Goal: Feedback & Contribution: Submit feedback/report problem

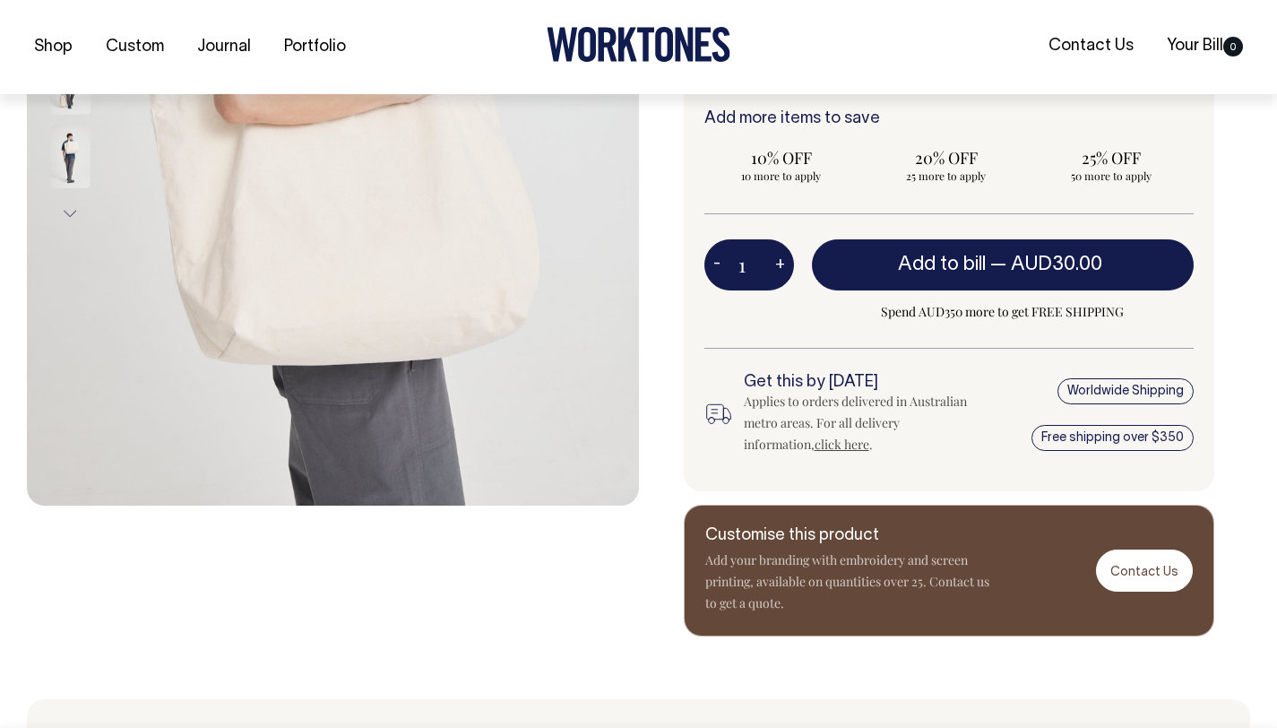
scroll to position [507, 0]
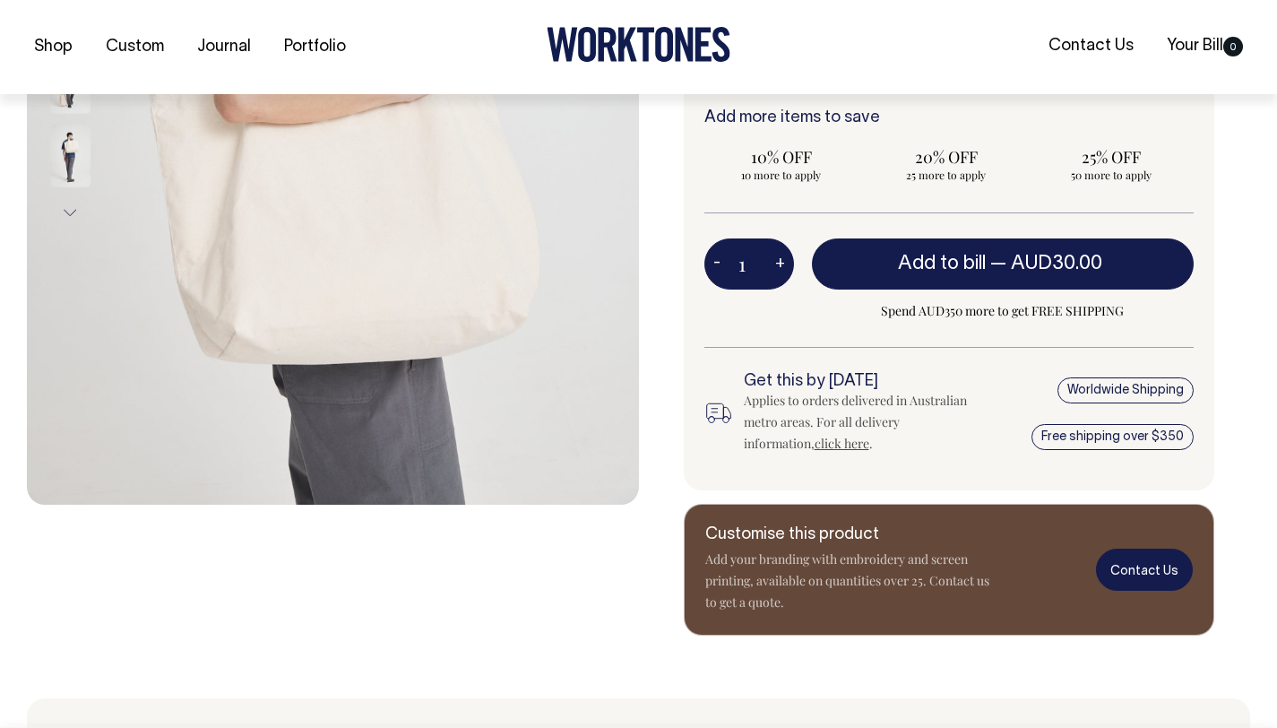
click at [1147, 575] on link "Contact Us" at bounding box center [1144, 570] width 97 height 42
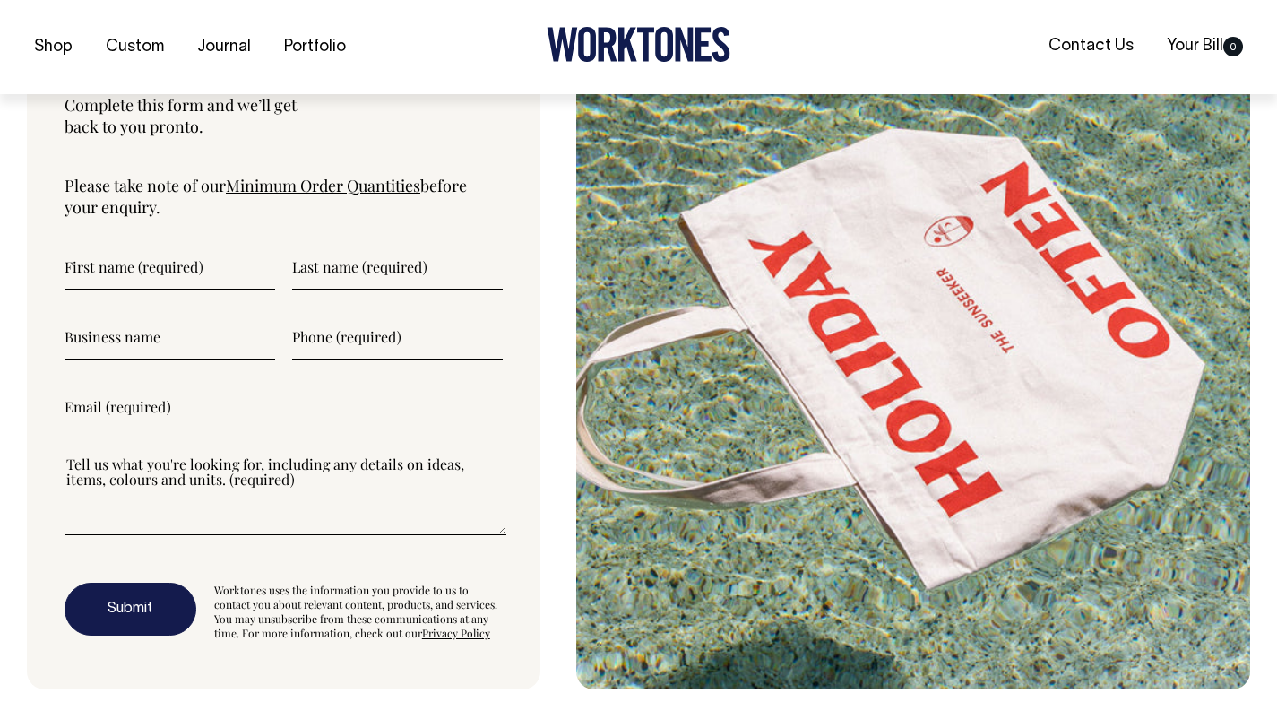
scroll to position [5944, 0]
click at [161, 289] on input"] "text" at bounding box center [170, 266] width 211 height 45
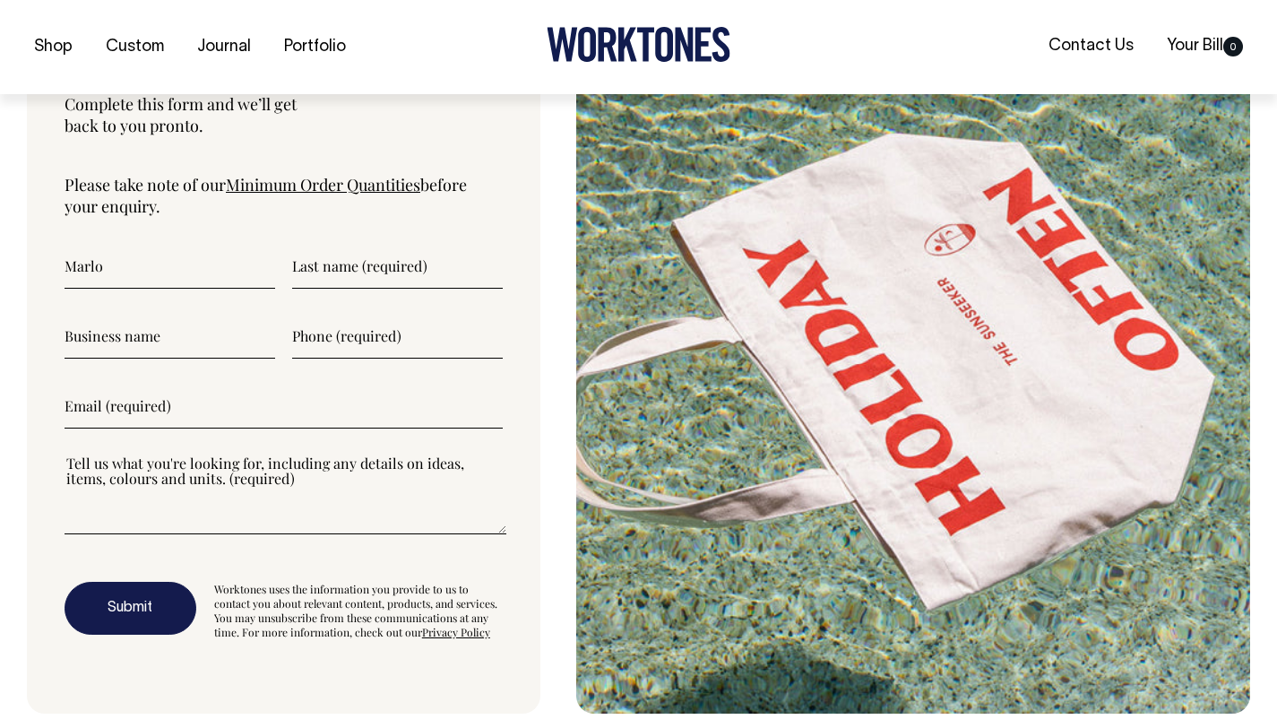
type input"] "Marlo"
type input"] "Grover"
type input"] "FIND YOUR JOY"
type input"] "0432618079"
type input"] "mswgsocial@gmail.com"
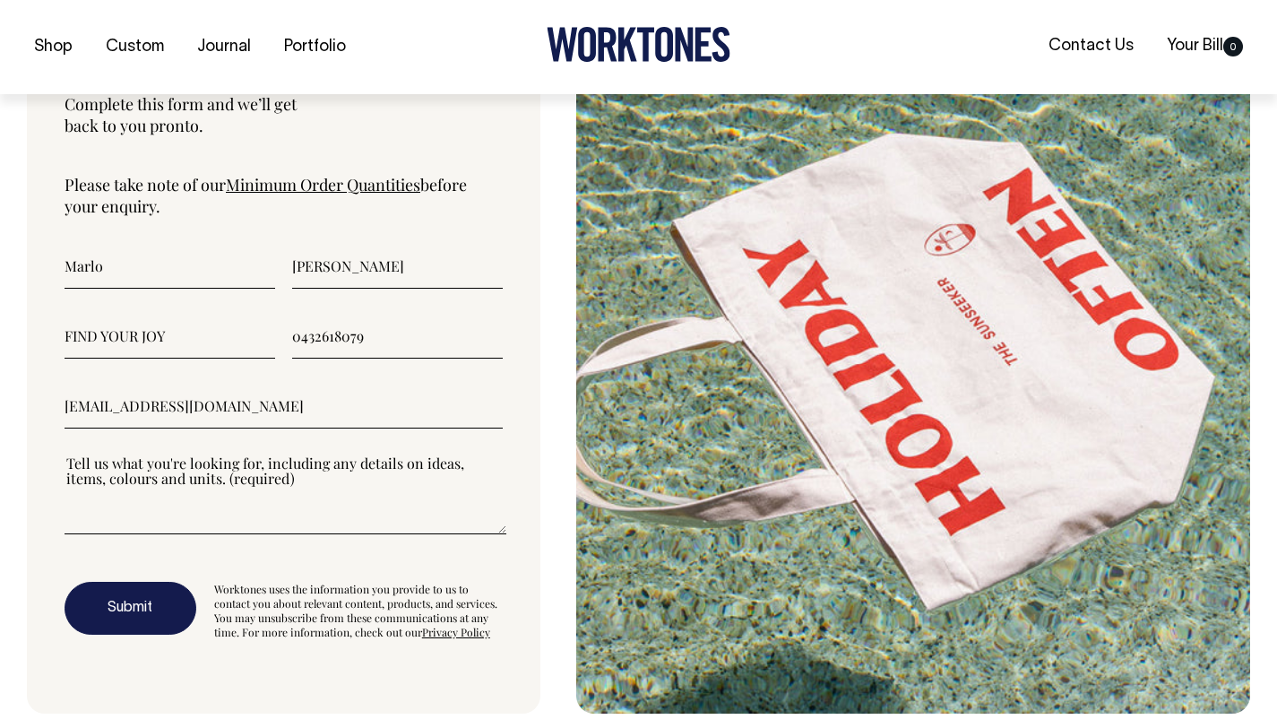
click at [96, 534] on textarea"] at bounding box center [286, 494] width 442 height 81
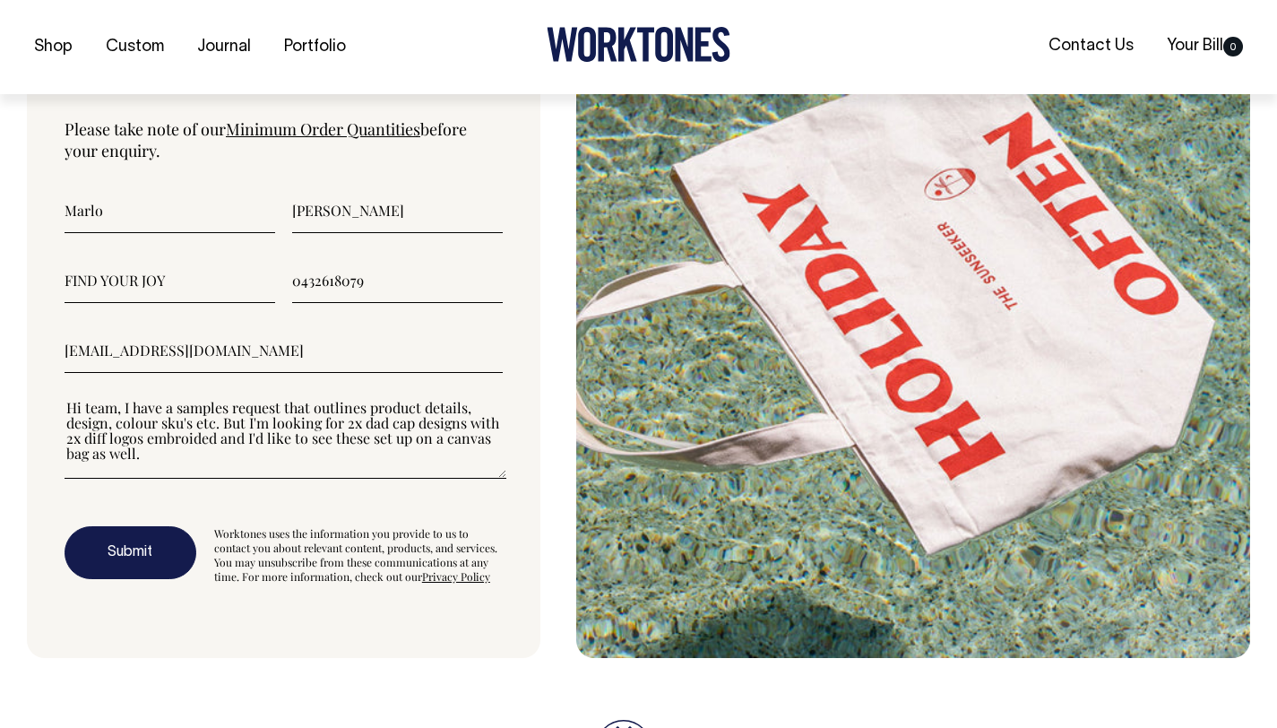
scroll to position [6001, 0]
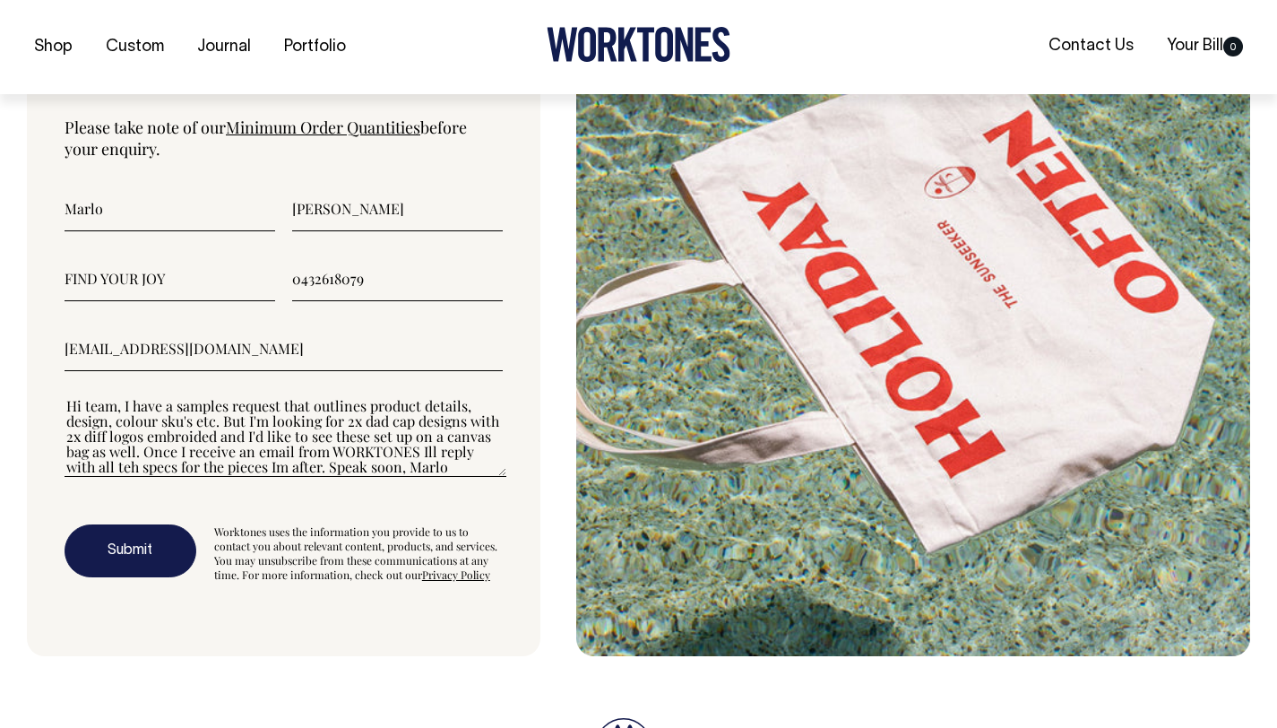
type textarea"] "Hi team, I have a samples request that outlines product details, design, colour…"
click at [118, 578] on button "Submit" at bounding box center [131, 551] width 132 height 54
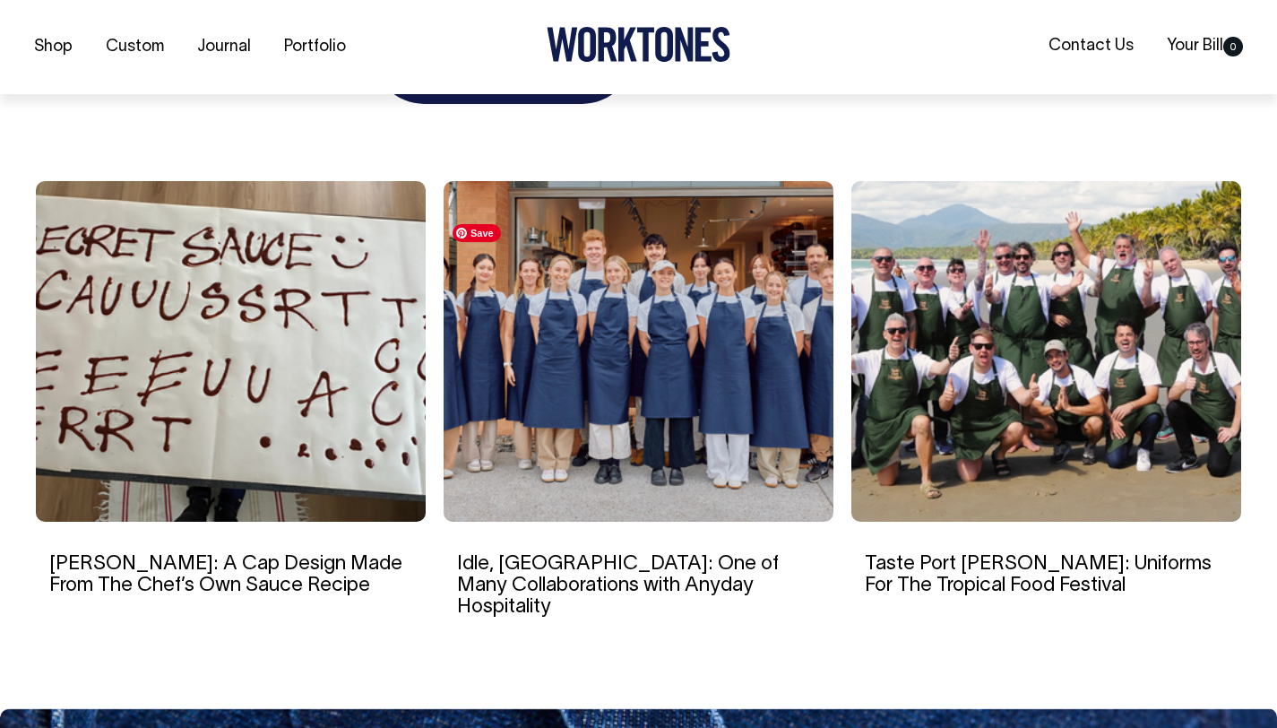
scroll to position [6563, 0]
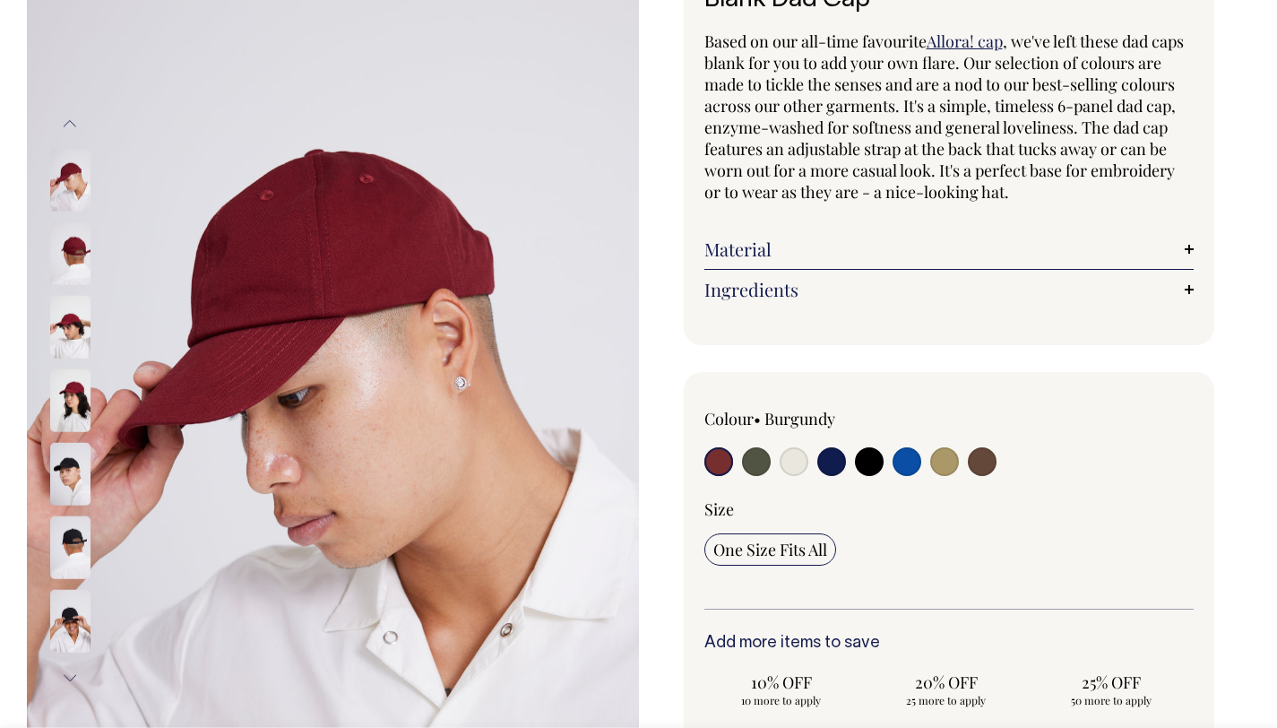
scroll to position [153, 0]
click at [787, 462] on input "radio" at bounding box center [794, 460] width 29 height 29
radio input "true"
select select "Natural"
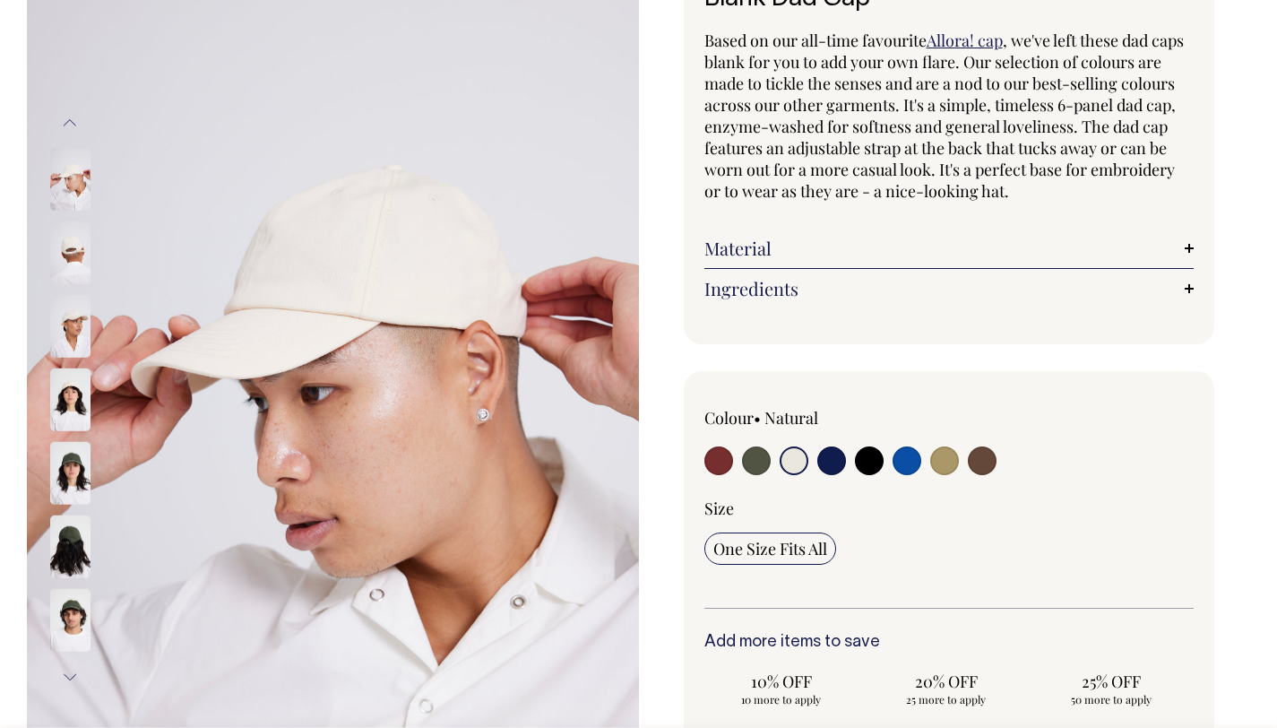
click at [760, 462] on input "radio" at bounding box center [756, 460] width 29 height 29
radio input "true"
select select "Olive"
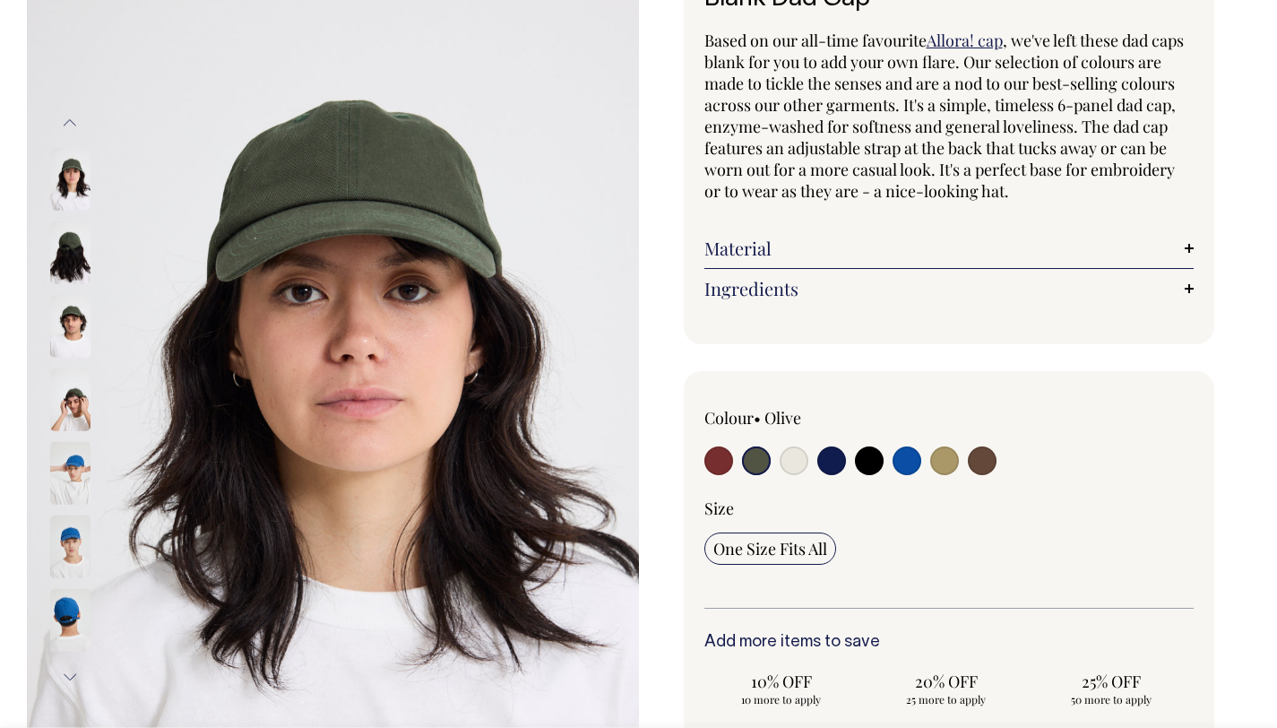
click at [799, 461] on input "radio" at bounding box center [794, 460] width 29 height 29
radio input "true"
select select "Natural"
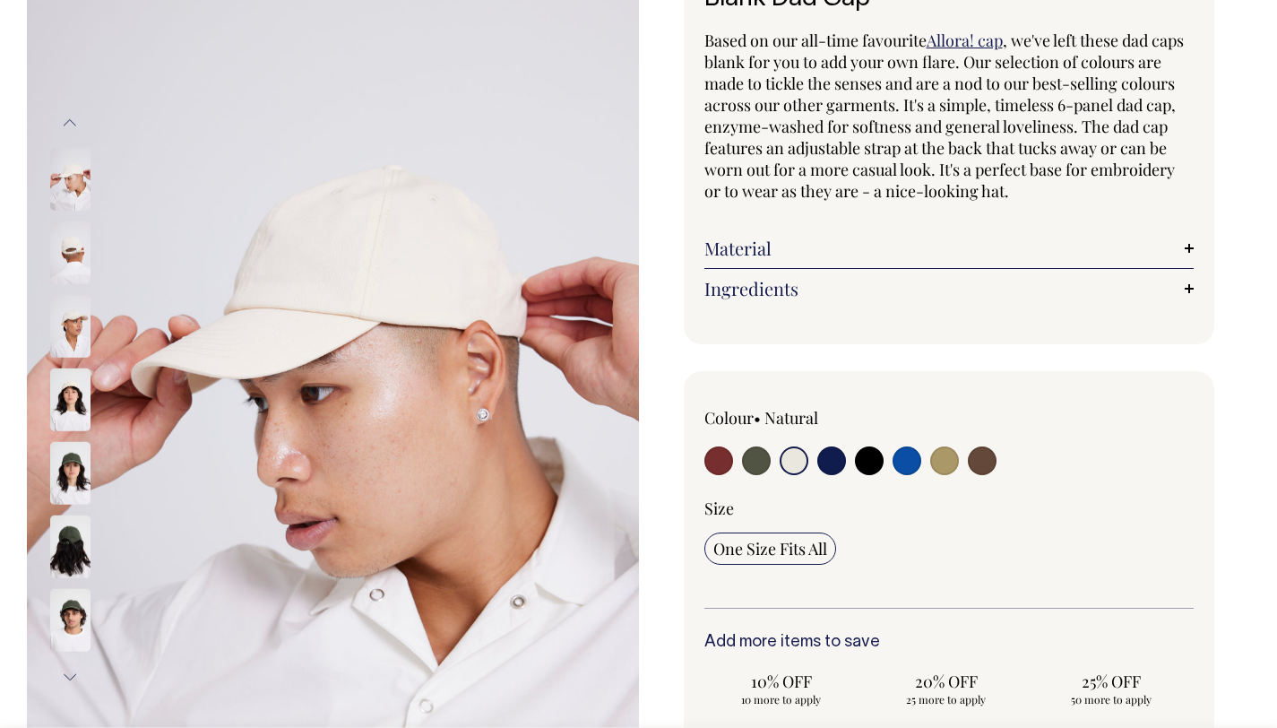
click at [835, 460] on input "radio" at bounding box center [831, 460] width 29 height 29
radio input "true"
select select "Dark Navy"
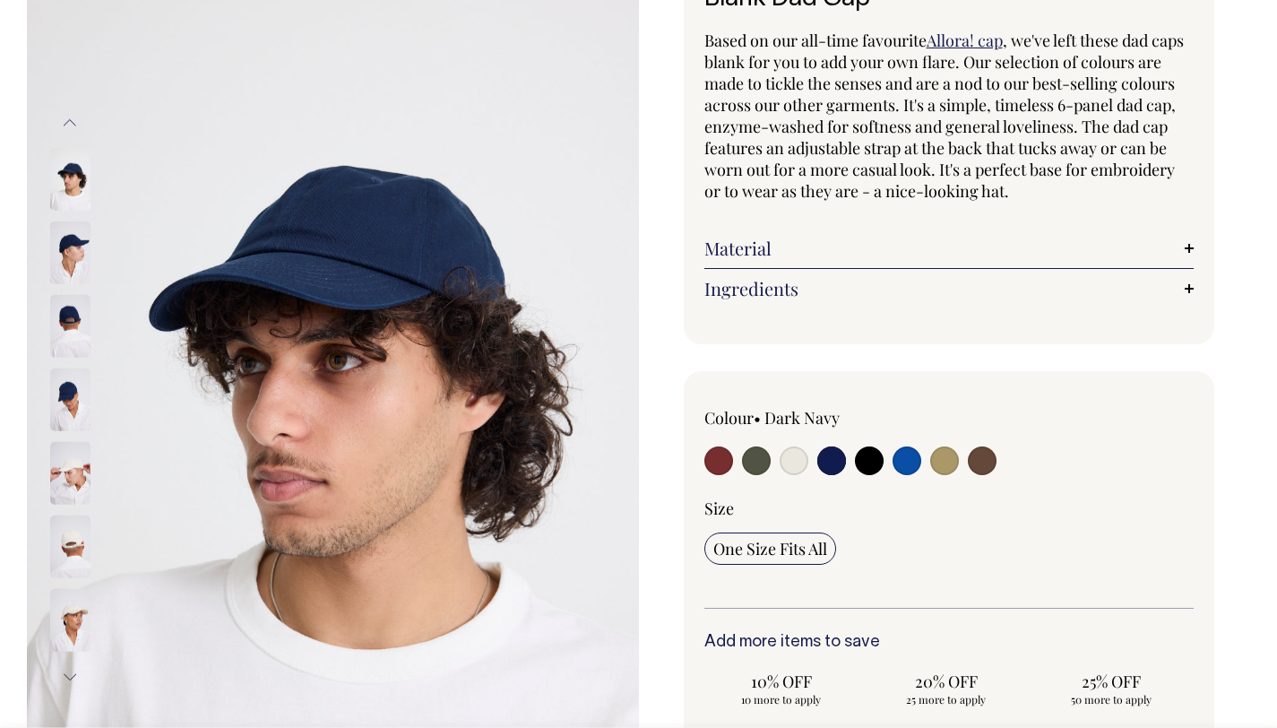
click at [860, 460] on input "radio" at bounding box center [869, 460] width 29 height 29
radio input "true"
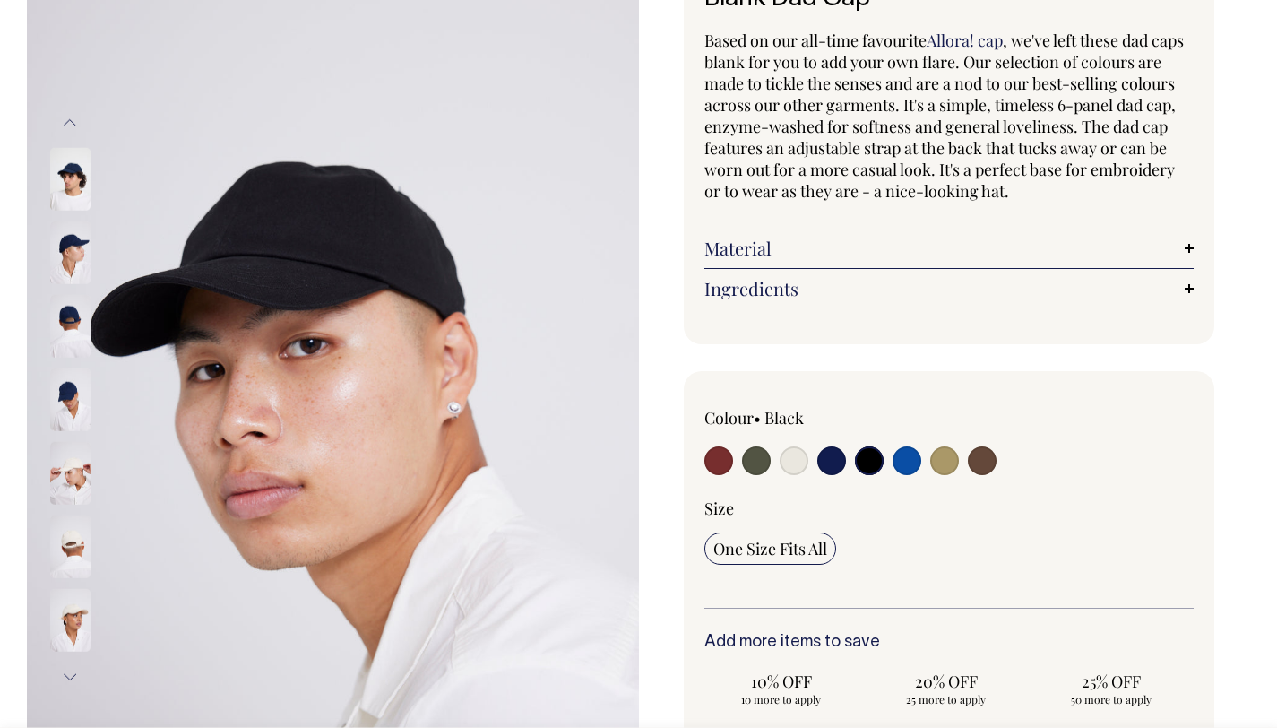
radio input "true"
select select "Black"
click at [898, 460] on input "radio" at bounding box center [907, 460] width 29 height 29
radio input "true"
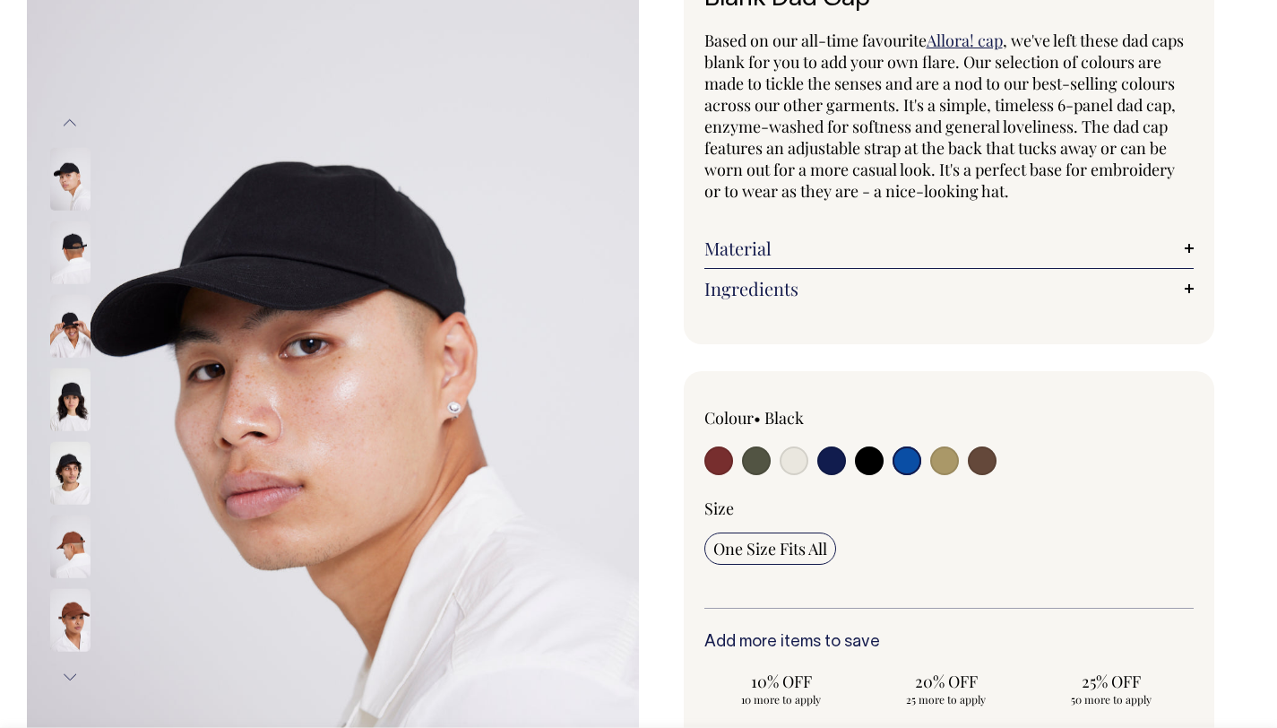
select select "Worker Blue"
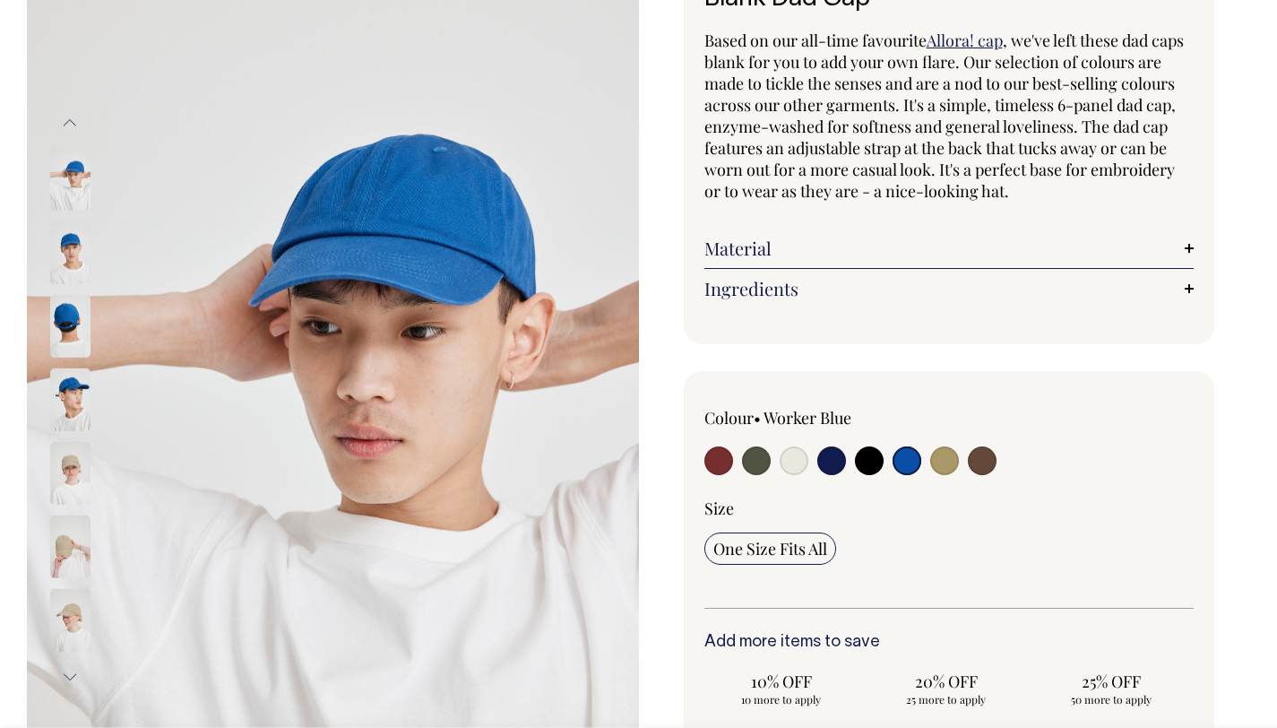
click at [981, 466] on input "radio" at bounding box center [982, 460] width 29 height 29
radio input "true"
select select "Espresso"
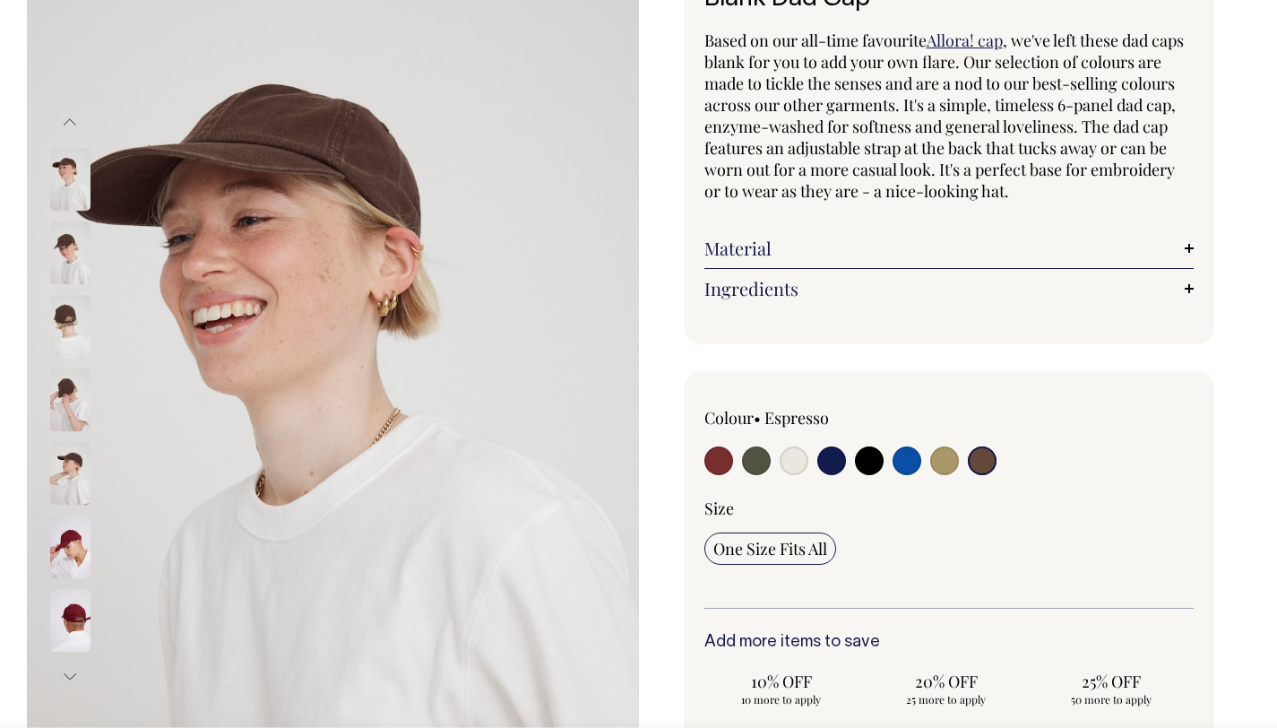
click at [947, 462] on input "radio" at bounding box center [944, 460] width 29 height 29
radio input "true"
select select "Washed Khaki"
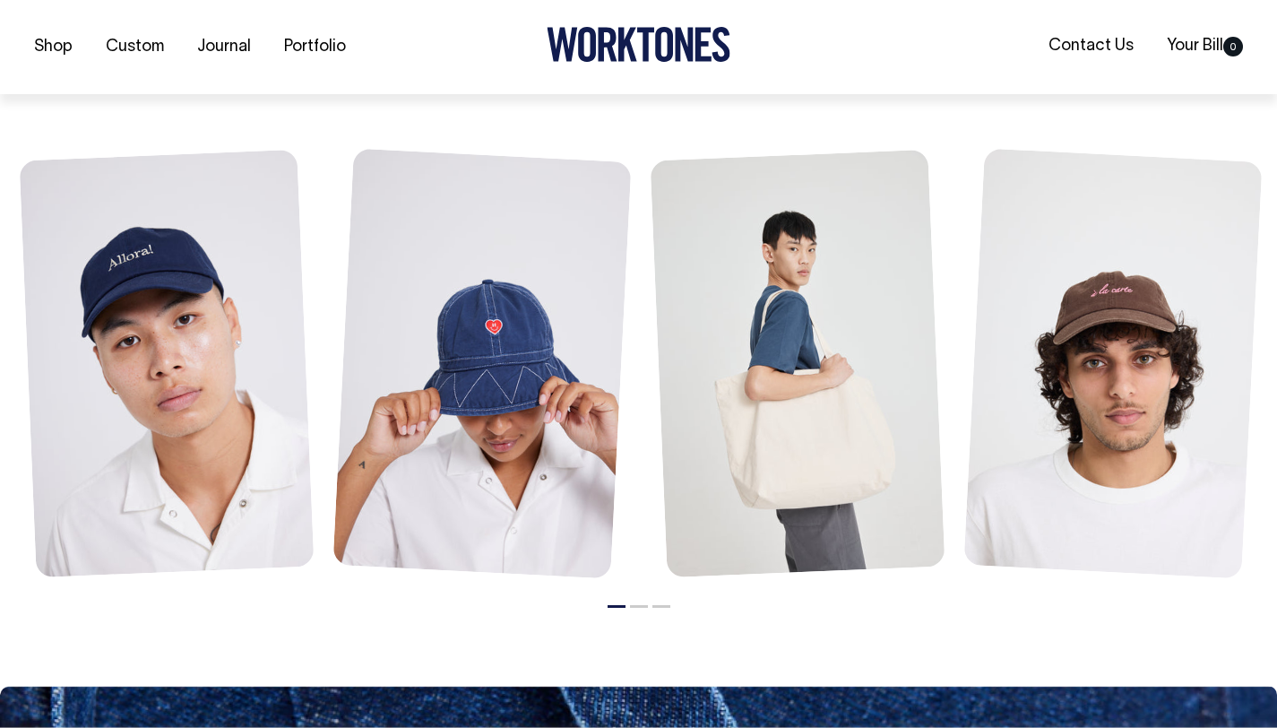
scroll to position [2090, 0]
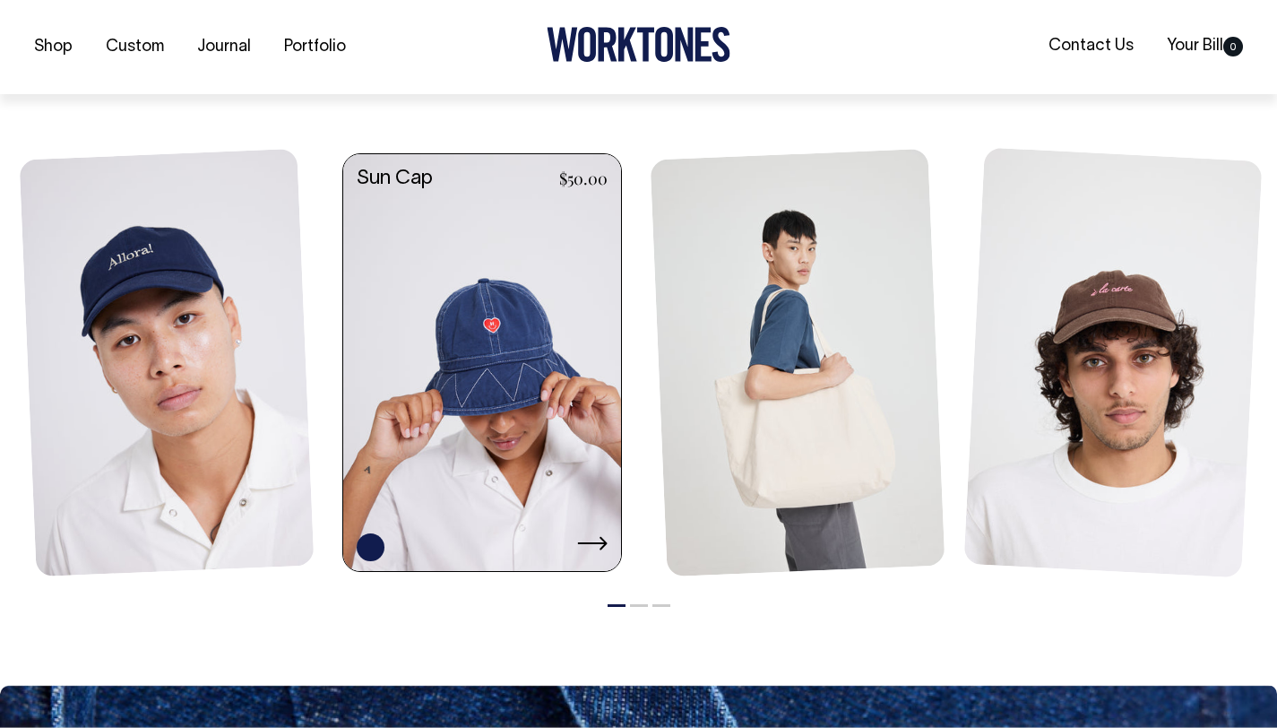
click at [465, 370] on link at bounding box center [482, 364] width 278 height 420
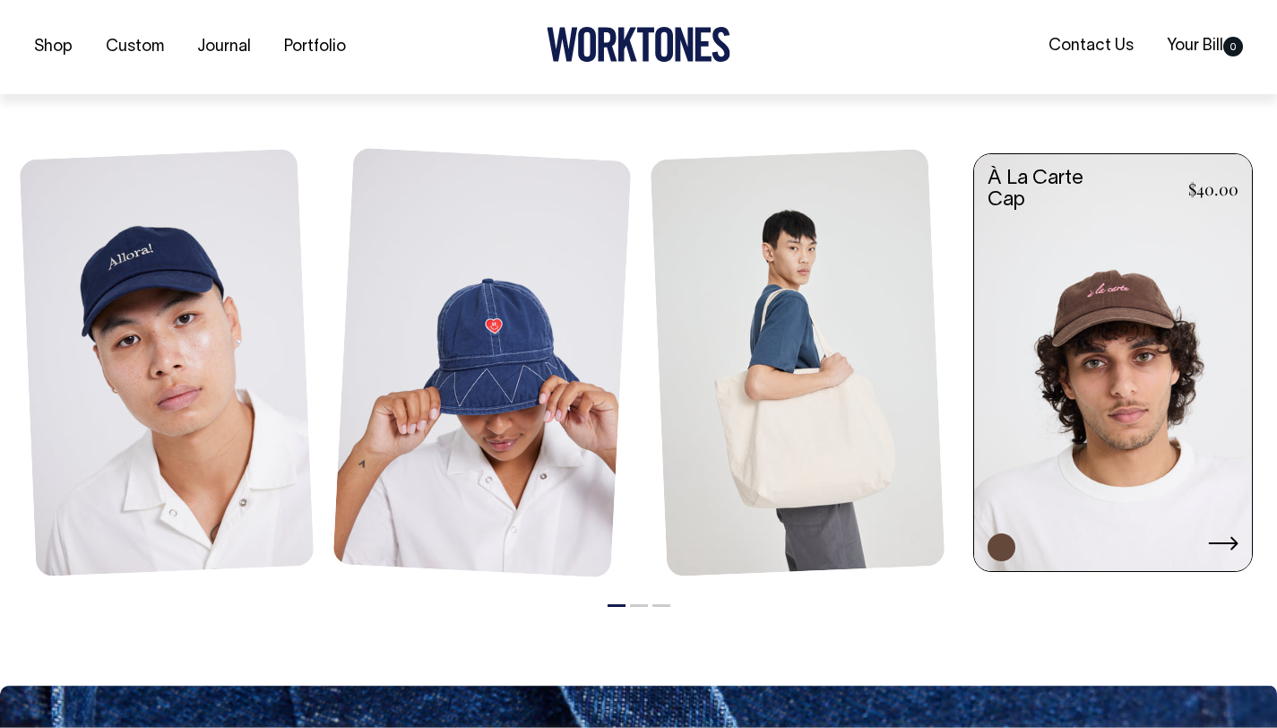
click at [1024, 358] on link at bounding box center [1113, 364] width 278 height 420
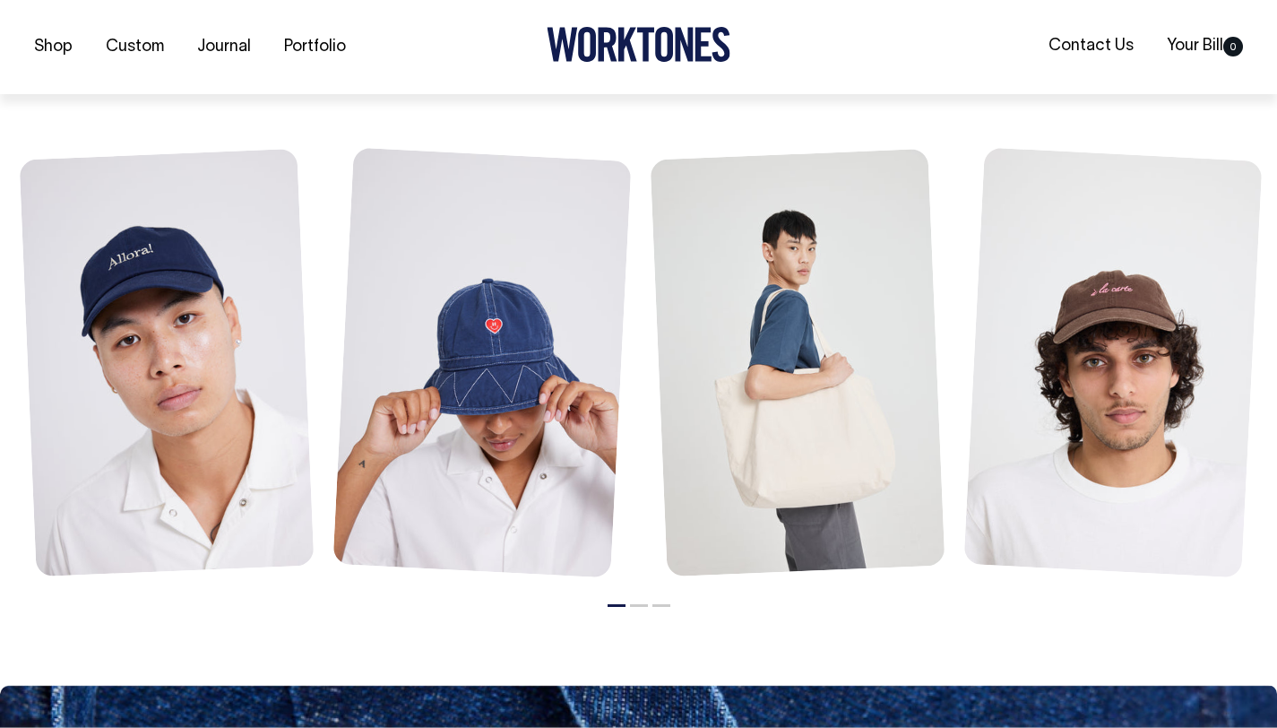
click at [634, 604] on button "2" at bounding box center [639, 605] width 18 height 3
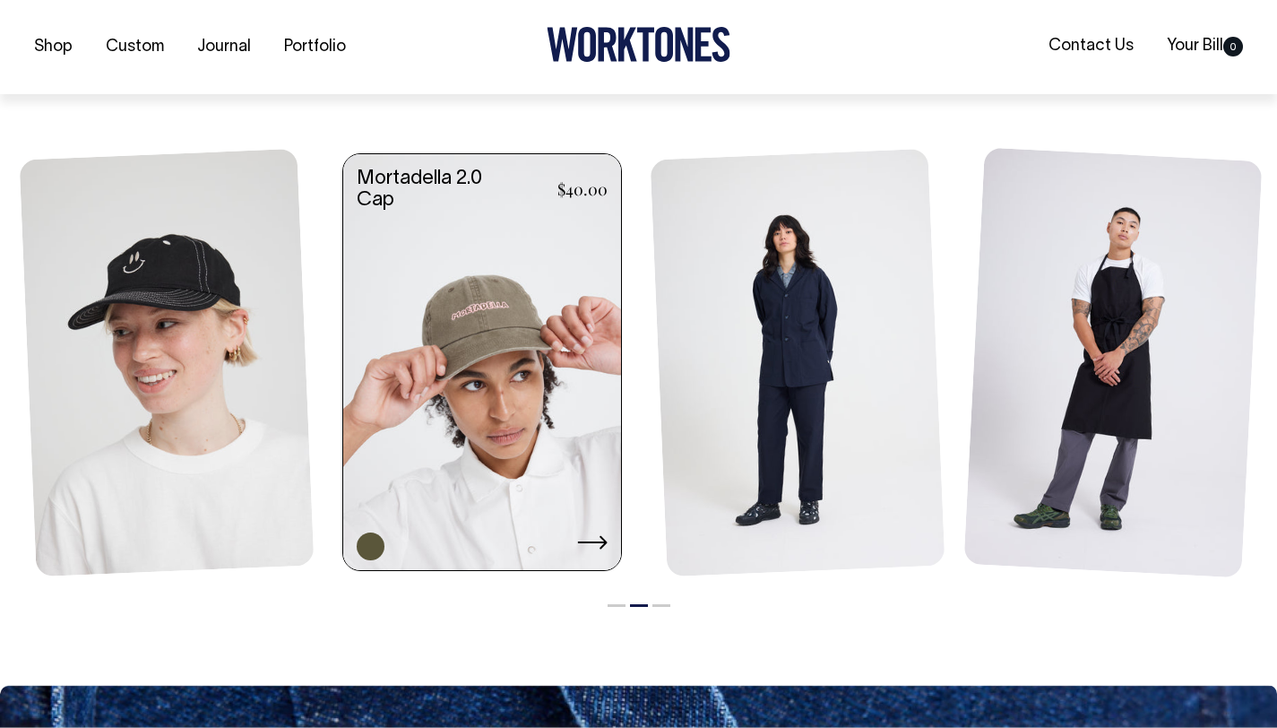
click at [543, 439] on link at bounding box center [482, 363] width 278 height 419
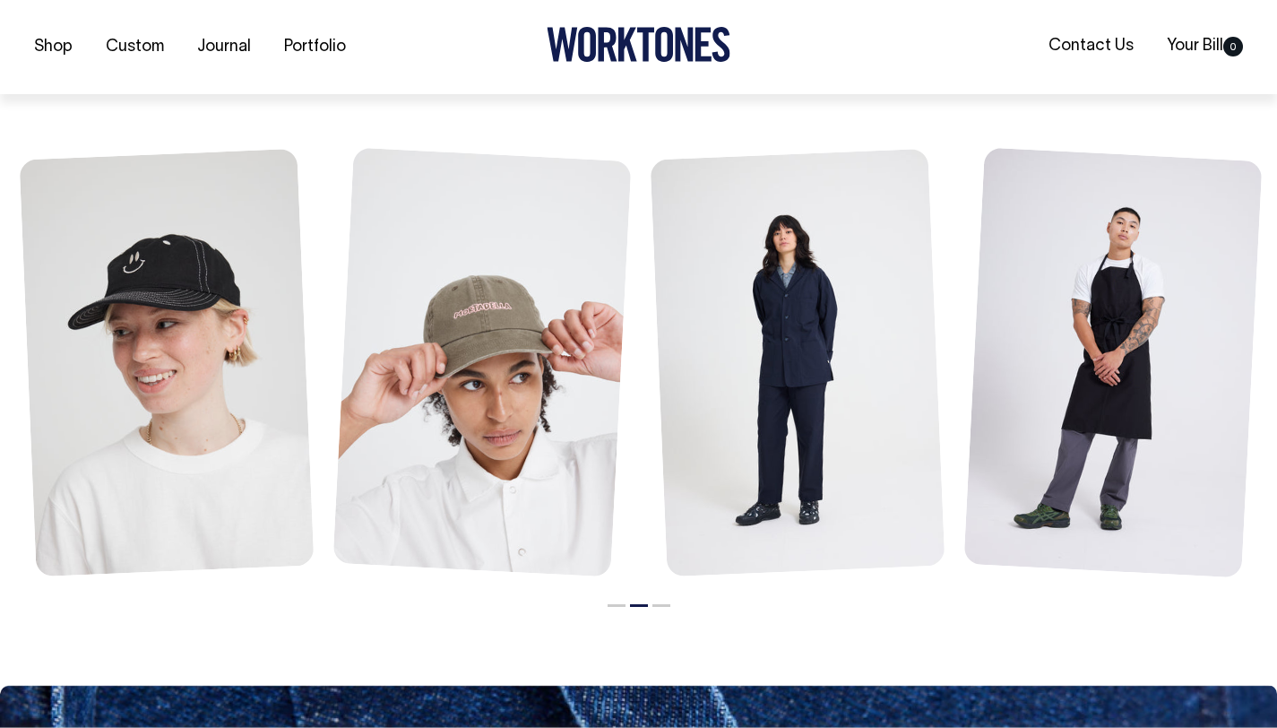
click at [661, 604] on button "3" at bounding box center [661, 605] width 18 height 3
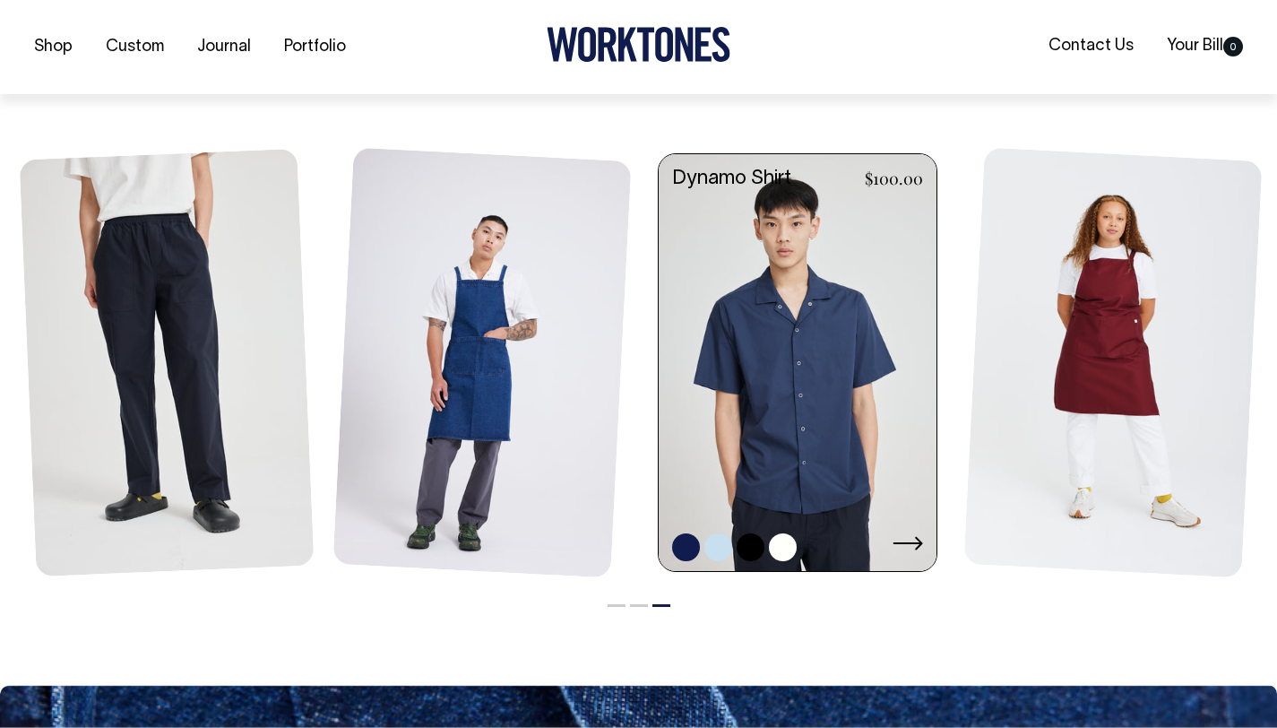
click at [714, 548] on link at bounding box center [718, 547] width 28 height 28
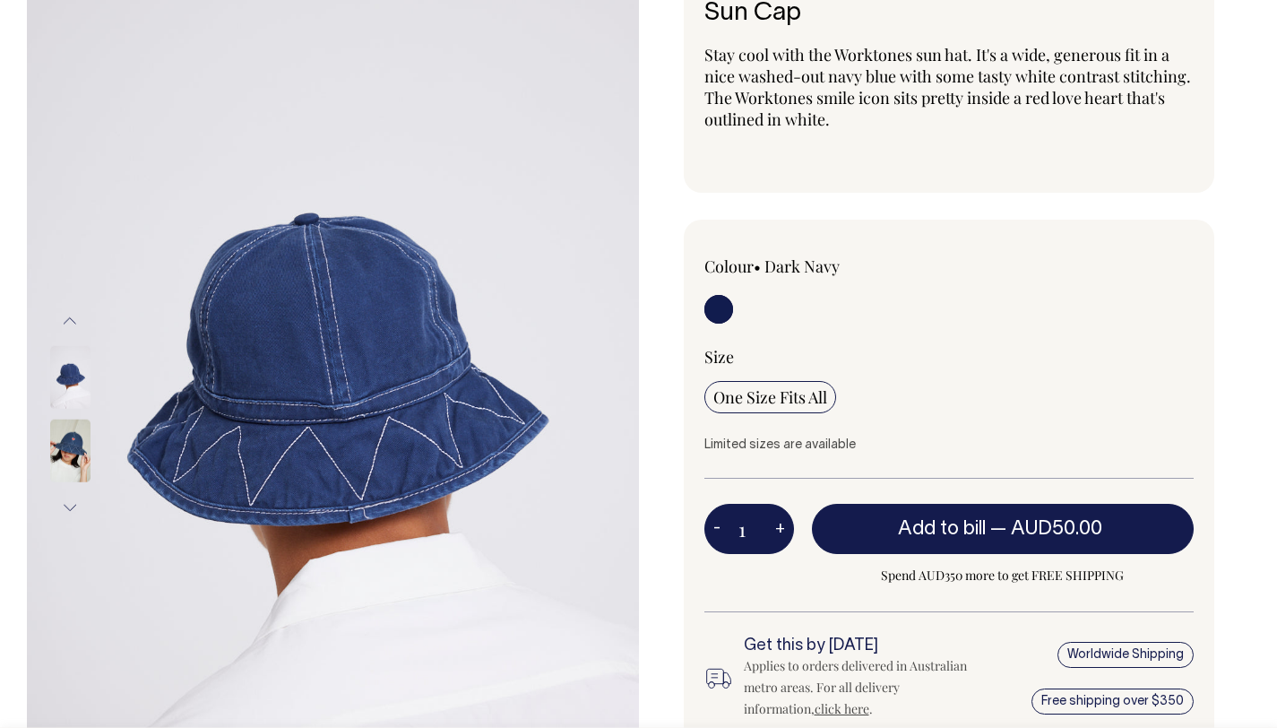
scroll to position [140, 0]
click at [68, 367] on img at bounding box center [70, 376] width 40 height 63
click at [72, 449] on img at bounding box center [70, 450] width 40 height 63
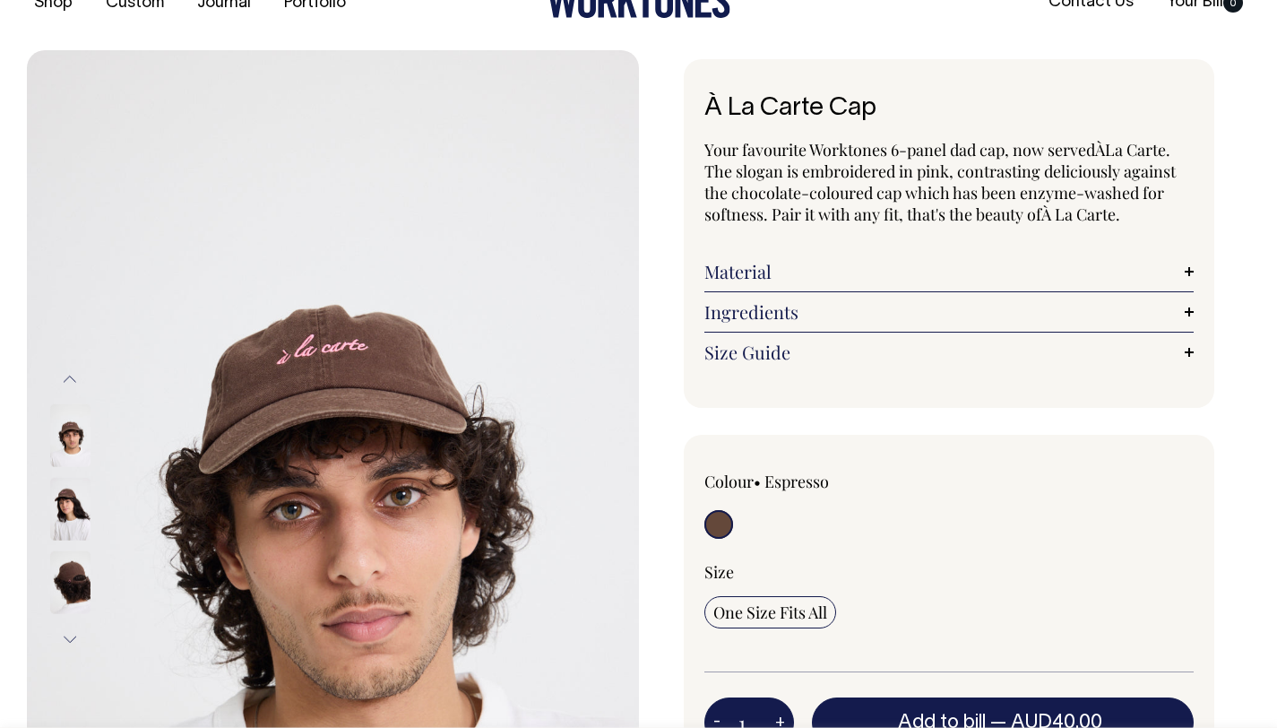
scroll to position [45, 0]
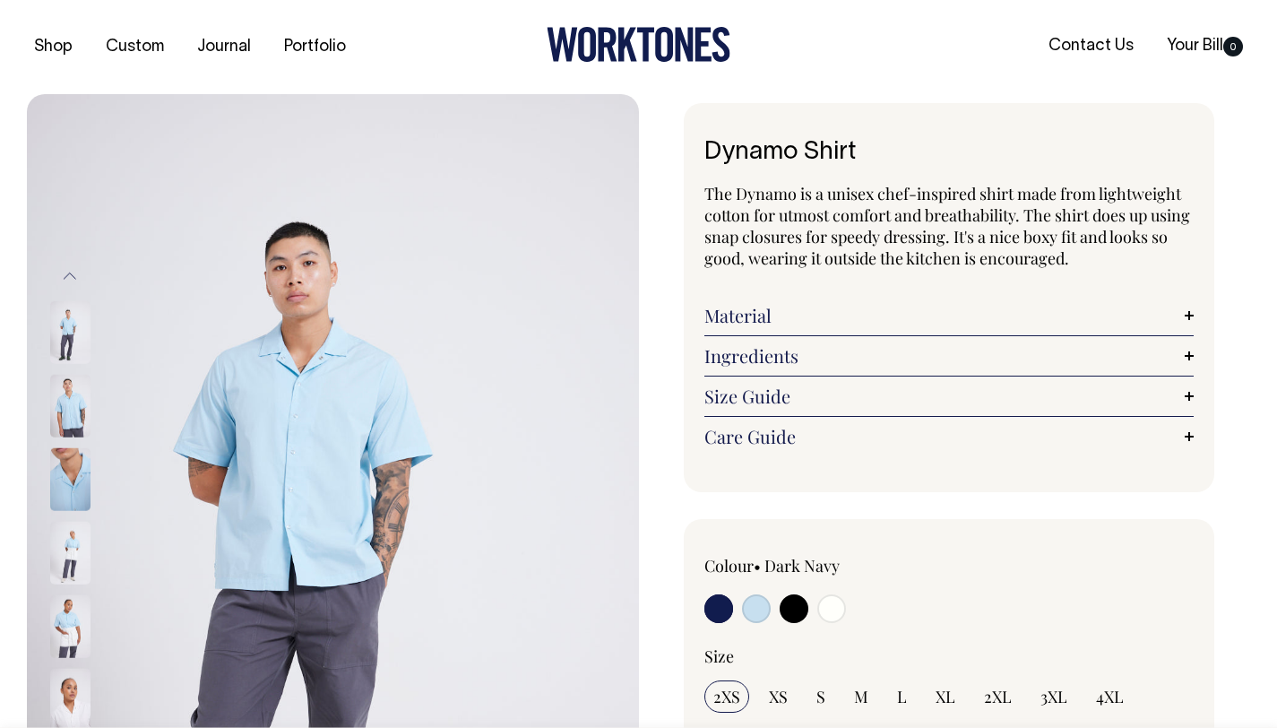
radio input "true"
select select "True Blue"
click at [828, 613] on input "radio" at bounding box center [831, 608] width 29 height 29
radio input "true"
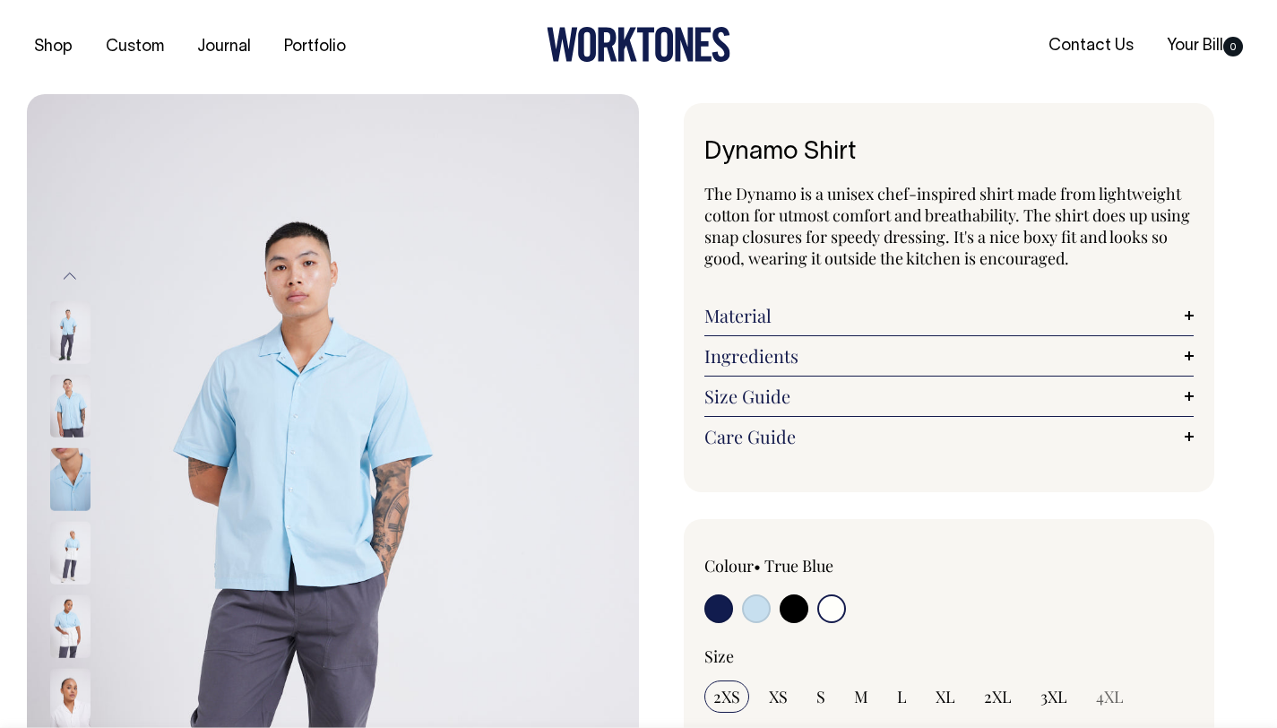
radio input "true"
select select "Off-White"
